Goal: Task Accomplishment & Management: Manage account settings

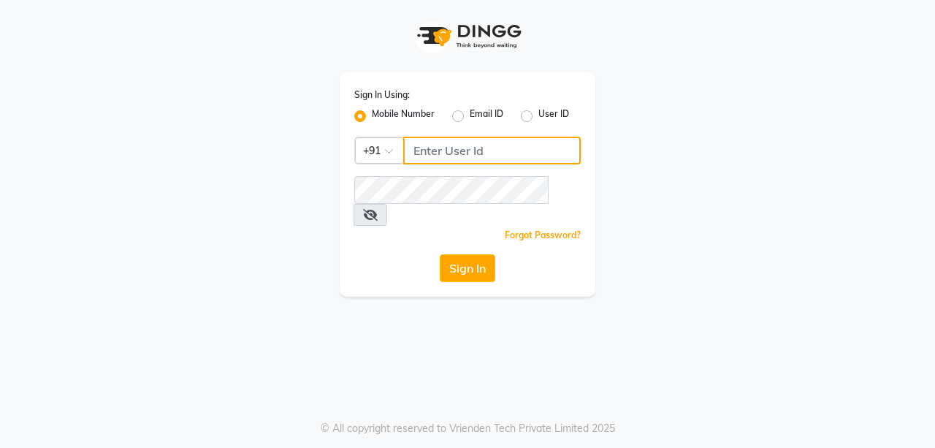
click at [424, 156] on input "Username" at bounding box center [492, 151] width 178 height 28
click at [372, 116] on label "Mobile Number" at bounding box center [403, 116] width 63 height 18
click at [372, 116] on input "Mobile Number" at bounding box center [376, 111] width 9 height 9
click at [440, 150] on input "Username" at bounding box center [492, 151] width 178 height 28
type input "7"
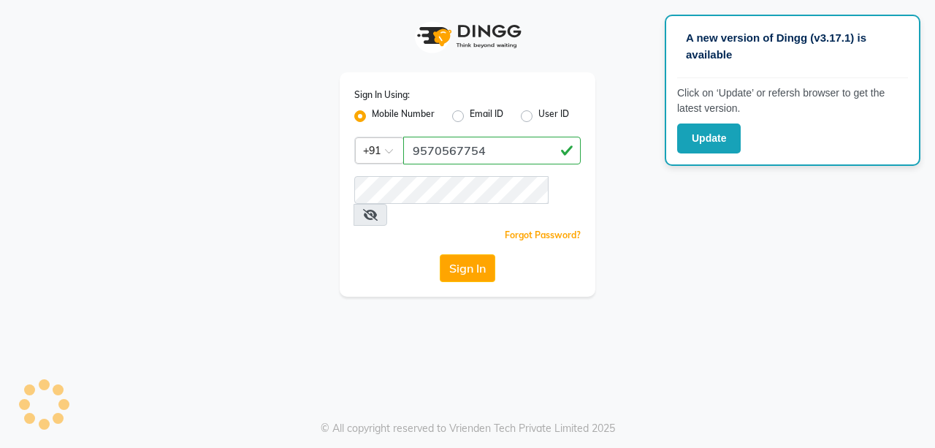
click at [378, 209] on icon at bounding box center [370, 215] width 15 height 12
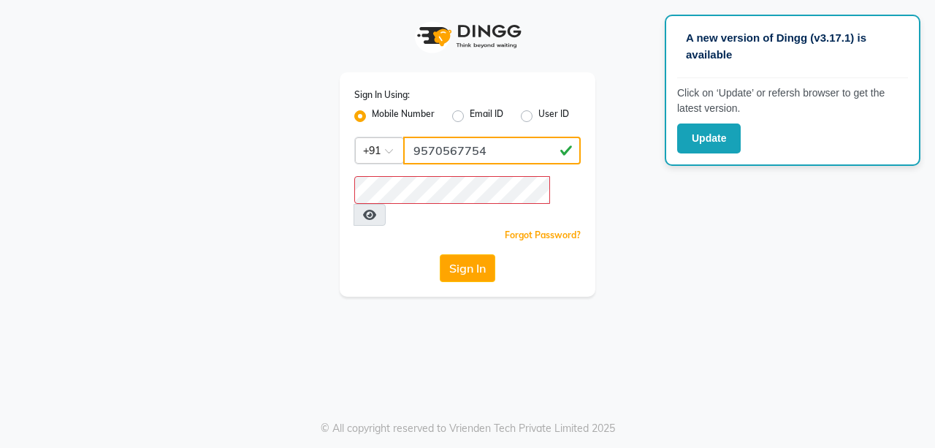
click at [462, 150] on input "9570567754" at bounding box center [492, 151] width 178 height 28
click at [470, 151] on input "9570567754" at bounding box center [492, 151] width 178 height 28
type input "9570567654"
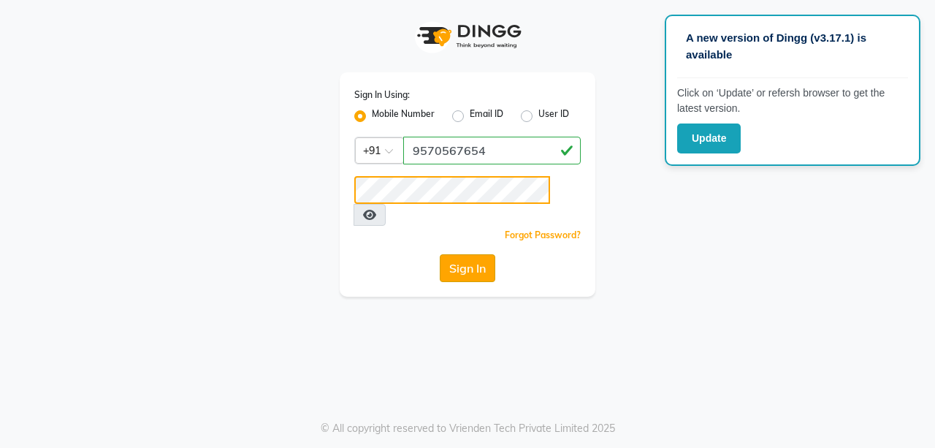
click at [440, 254] on button "Sign In" at bounding box center [468, 268] width 56 height 28
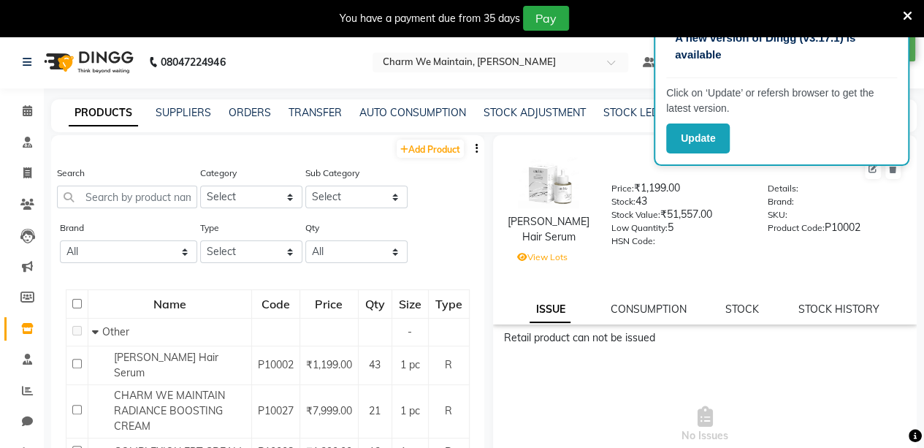
click at [905, 18] on icon at bounding box center [907, 15] width 9 height 13
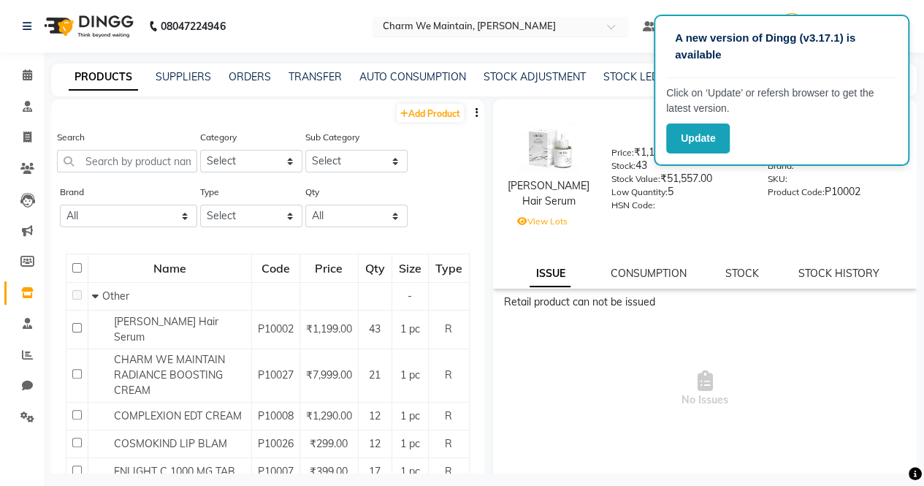
click at [538, 27] on input "text" at bounding box center [486, 27] width 212 height 15
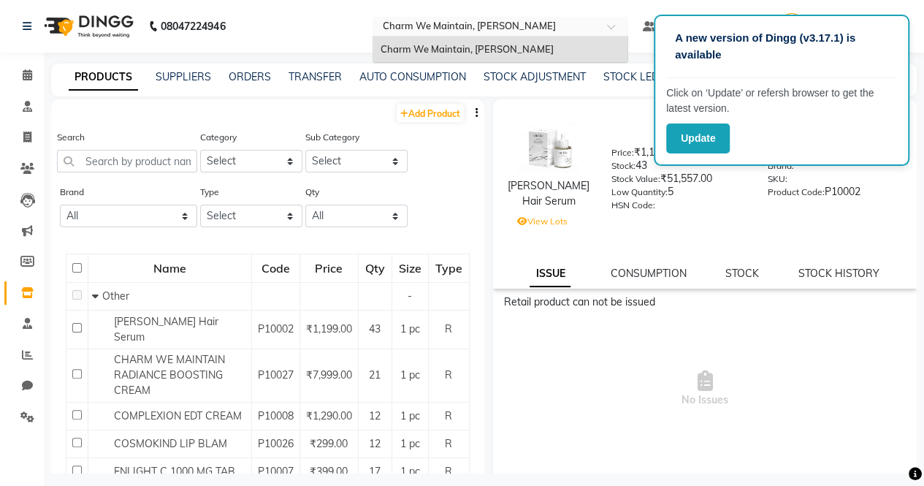
click at [538, 27] on input "text" at bounding box center [486, 27] width 212 height 15
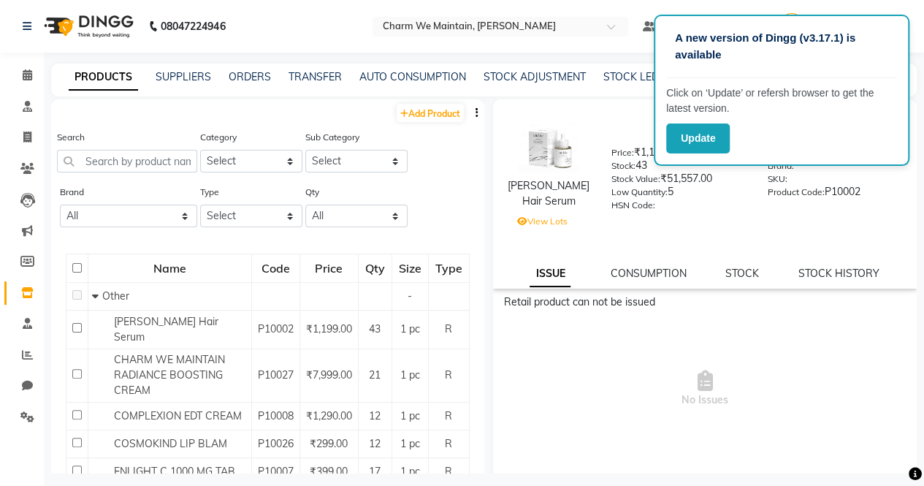
click at [568, 12] on nav "08047224946 Select Location × Charm We Maintain, Andheri Default Panel My Panel…" at bounding box center [462, 26] width 924 height 53
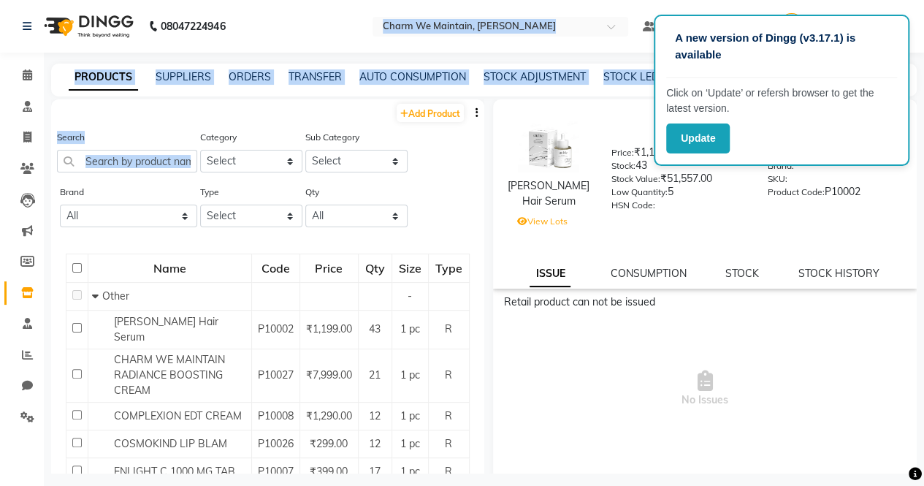
drag, startPoint x: 568, startPoint y: 12, endPoint x: 185, endPoint y: 186, distance: 420.8
click at [185, 186] on app-home "08047224946 Select Location × Charm We Maintain, Andheri Default Panel My Panel…" at bounding box center [462, 247] width 924 height 495
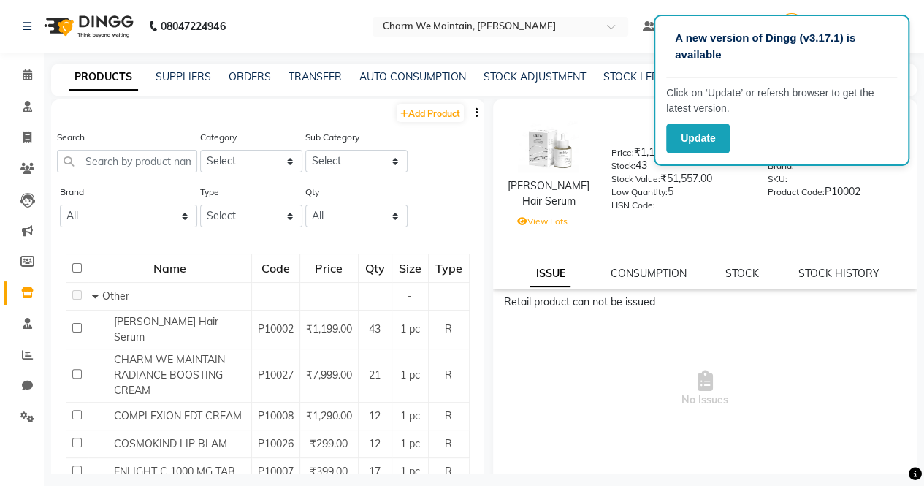
click at [248, 44] on nav "08047224946 Select Location × Charm We Maintain, Andheri Default Panel My Panel…" at bounding box center [462, 26] width 924 height 53
click at [455, 76] on link "AUTO CONSUMPTION" at bounding box center [412, 76] width 107 height 13
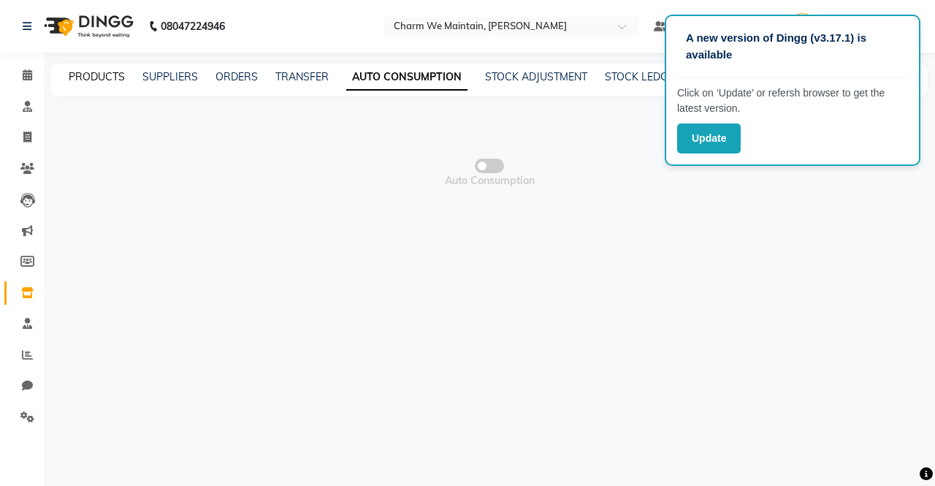
click at [86, 83] on link "PRODUCTS" at bounding box center [97, 76] width 56 height 13
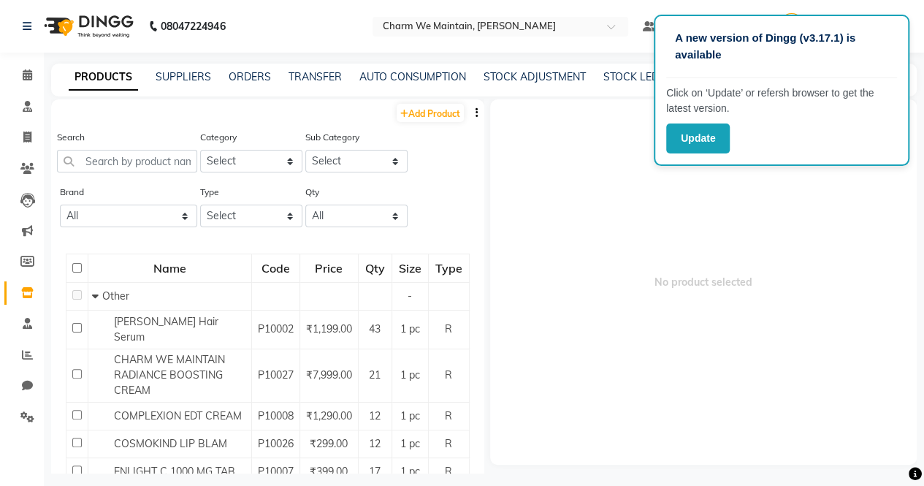
click at [740, 218] on span "No product selected" at bounding box center [703, 281] width 427 height 365
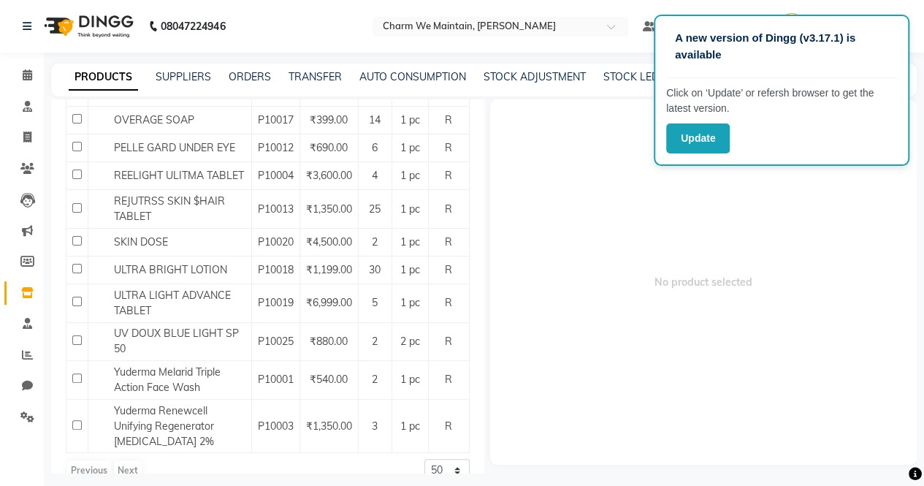
scroll to position [786, 0]
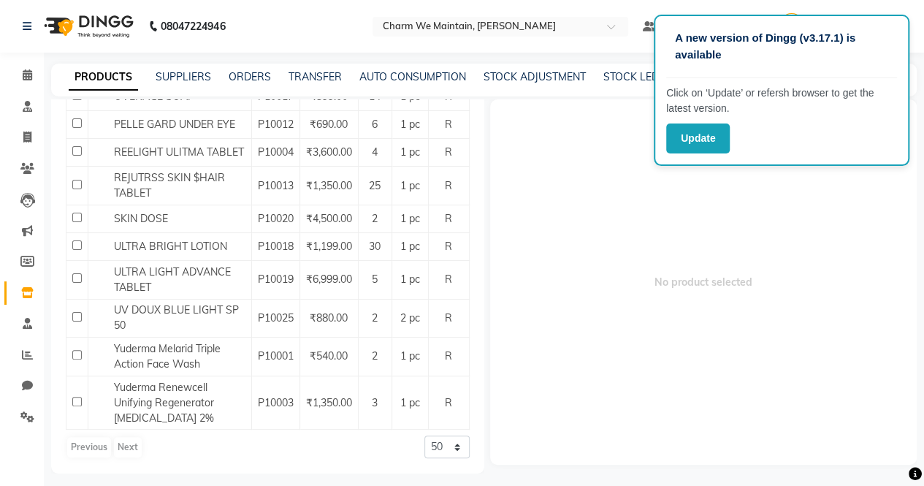
click at [543, 210] on span "No product selected" at bounding box center [703, 281] width 427 height 365
click at [522, 224] on span "No product selected" at bounding box center [703, 281] width 427 height 365
drag, startPoint x: 522, startPoint y: 224, endPoint x: 563, endPoint y: 160, distance: 76.6
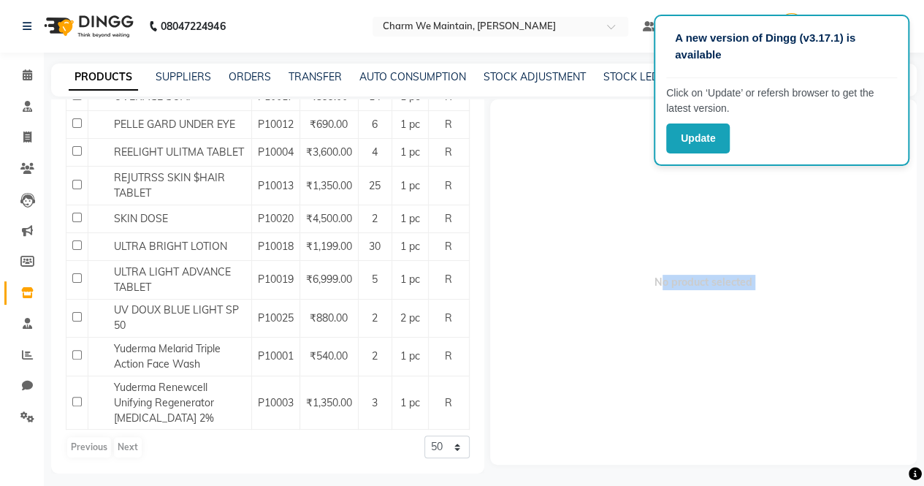
click at [563, 160] on span "No product selected" at bounding box center [703, 281] width 427 height 365
